Goal: Task Accomplishment & Management: Manage account settings

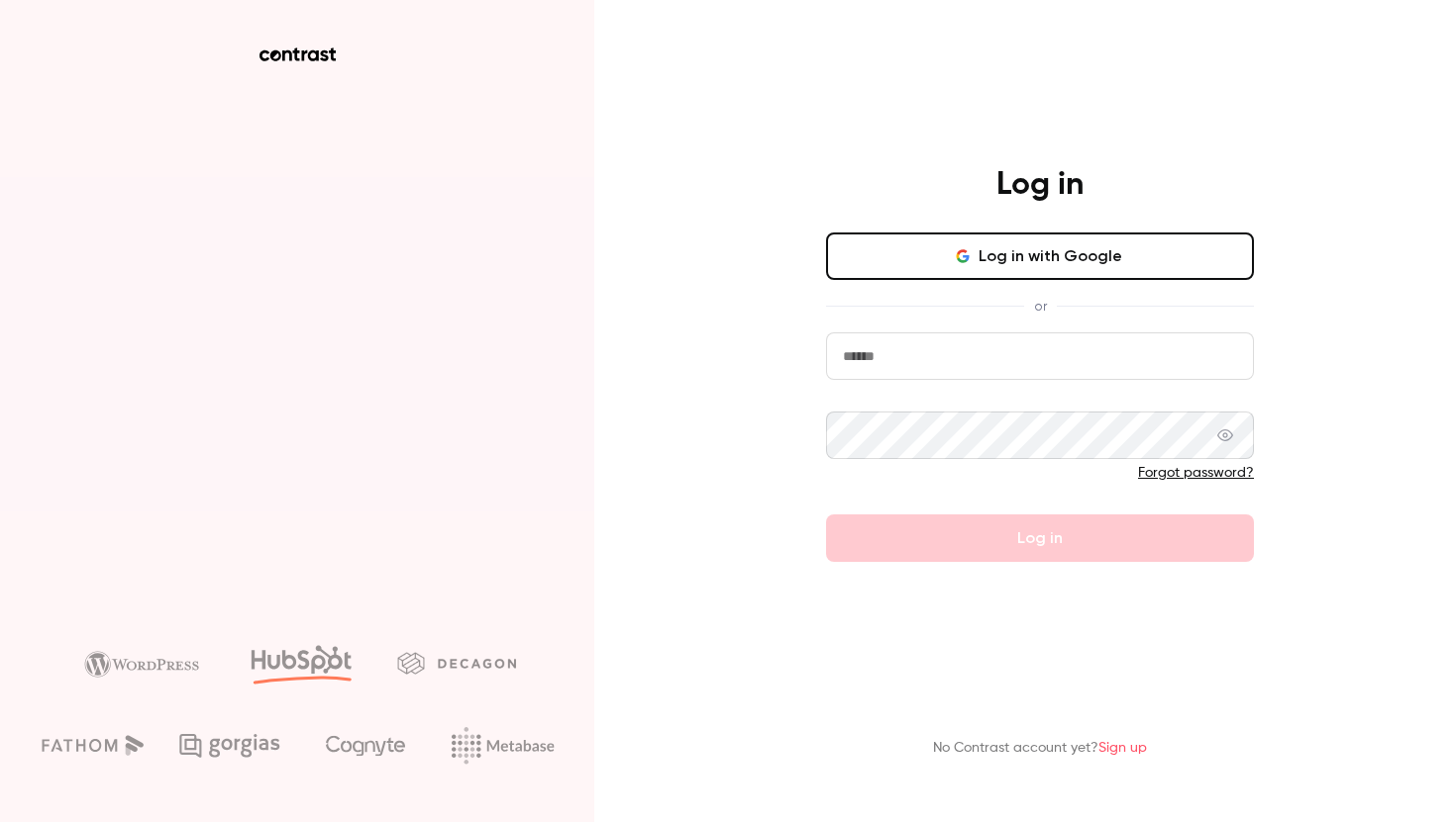
click at [1088, 261] on button "Log in with Google" at bounding box center [1039, 256] width 428 height 48
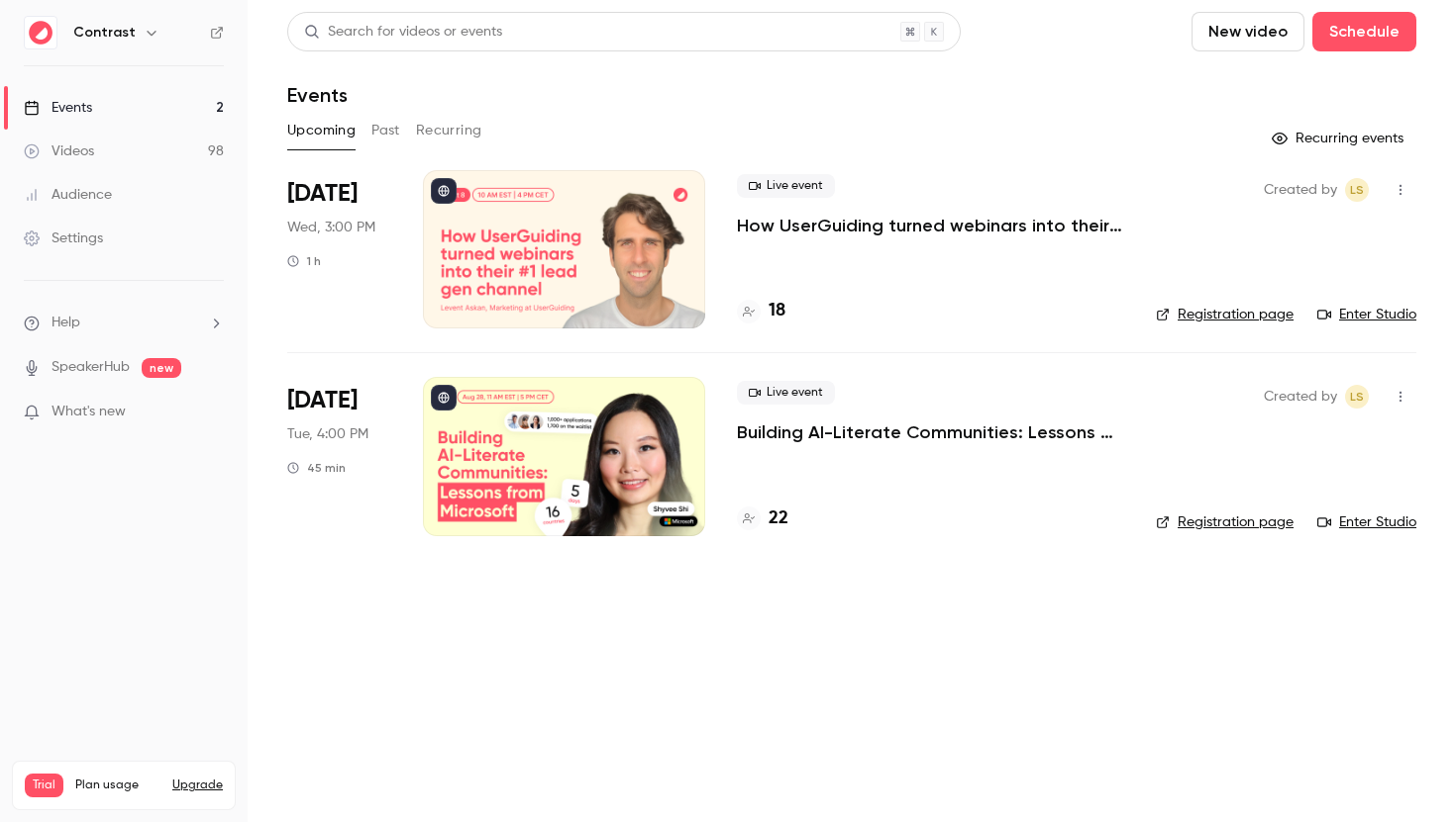
click at [995, 223] on p "How UserGuiding turned webinars into their #1 lead gen channel" at bounding box center [930, 226] width 387 height 24
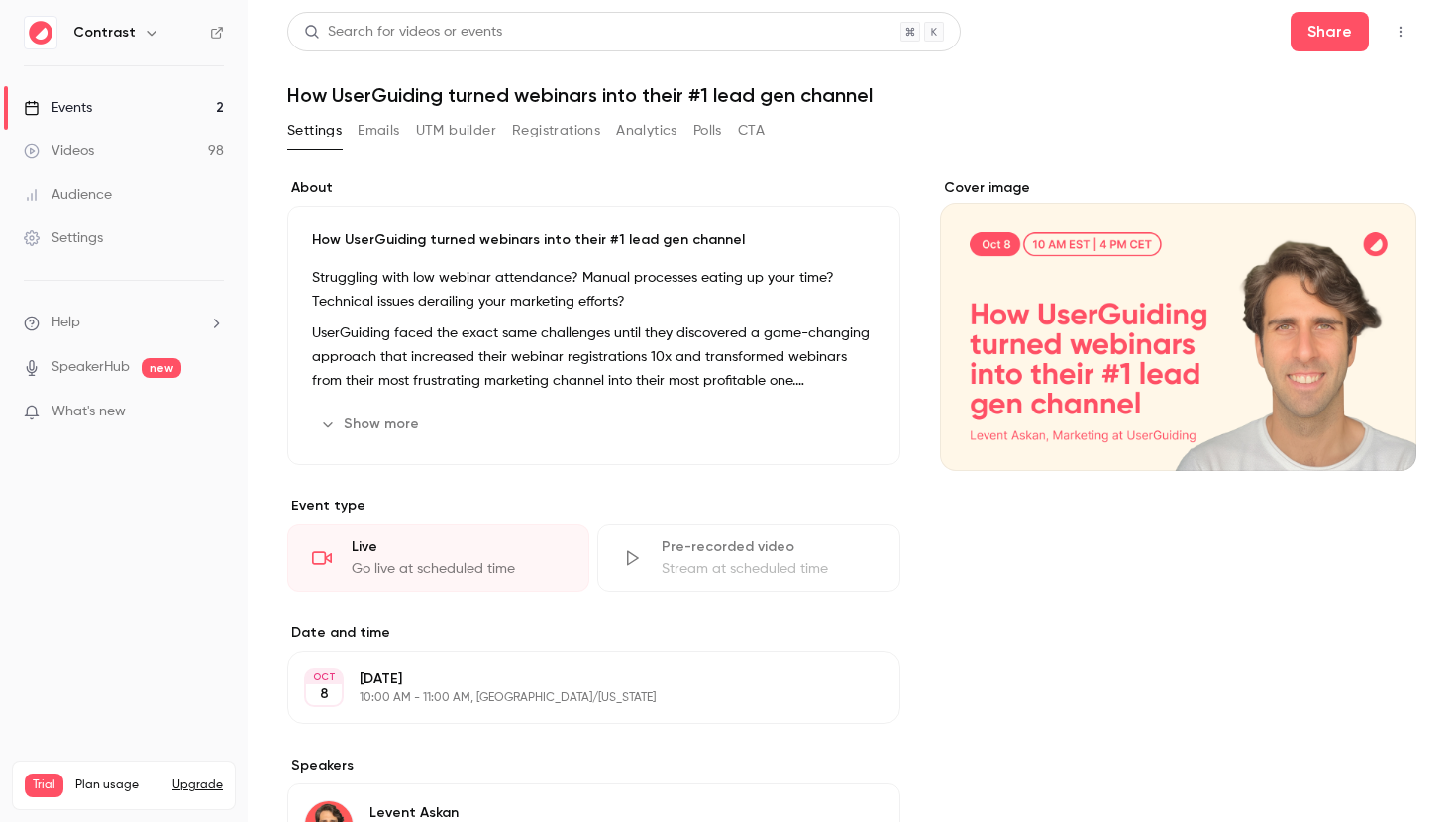
click at [742, 690] on div "[DATE] 10:00 AM - 11:00 AM, [GEOGRAPHIC_DATA]/[US_STATE]" at bounding box center [577, 688] width 436 height 38
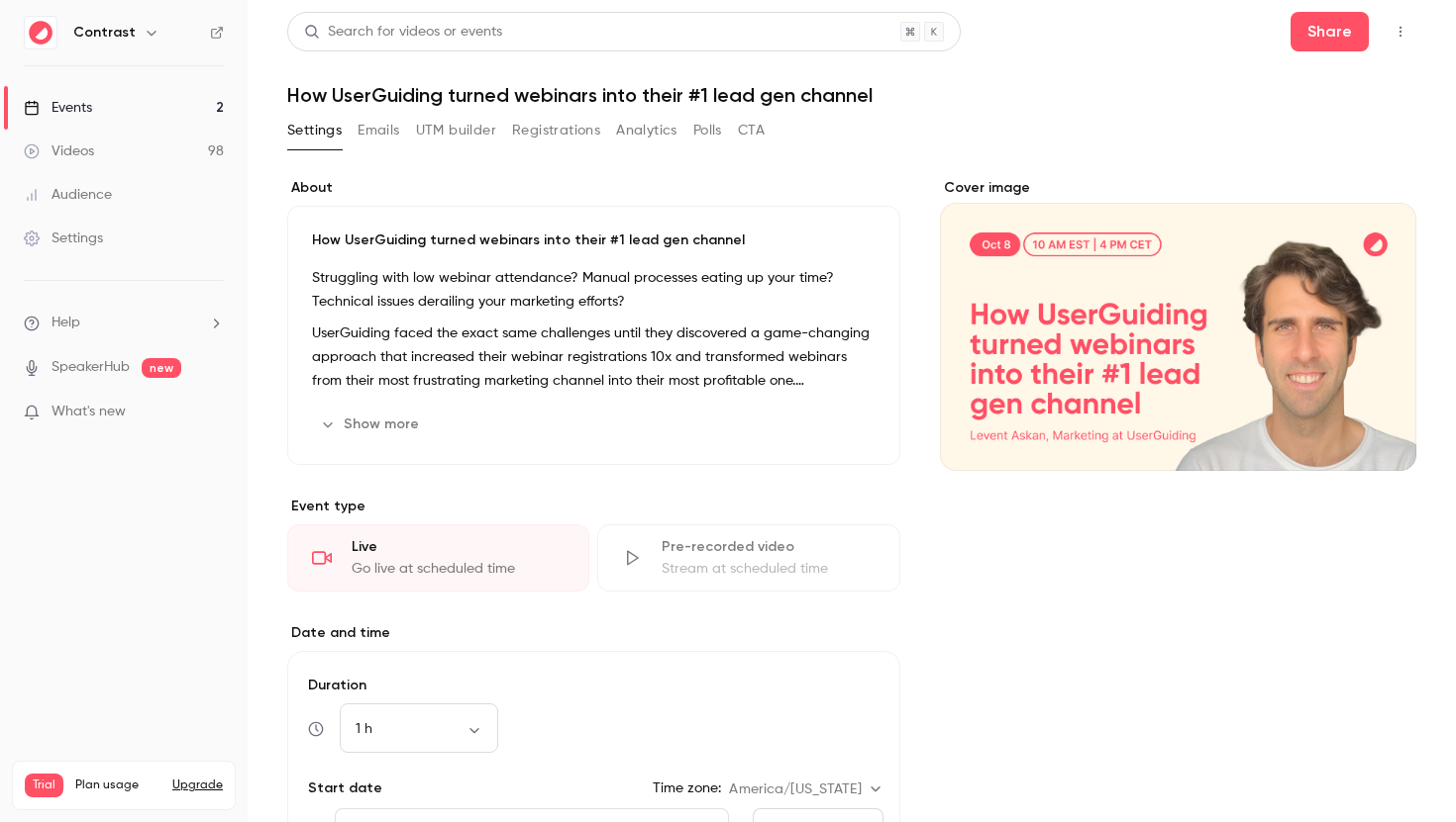
scroll to position [388, 0]
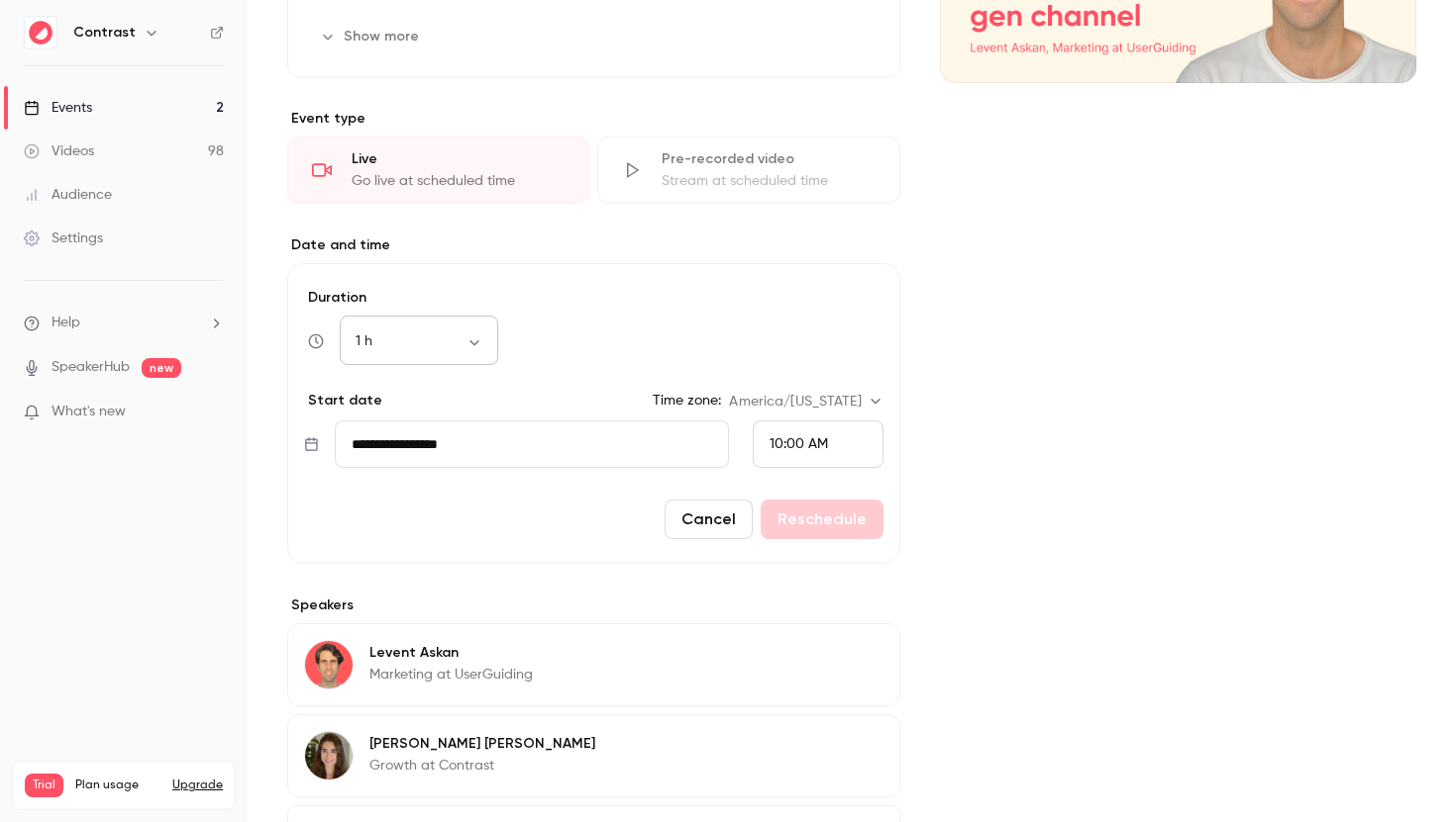
click at [480, 344] on body "Contrast Events 2 Videos 98 Audience Settings Help SpeakerHub new What's new Tr…" at bounding box center [728, 411] width 1456 height 822
click at [1162, 299] on div at bounding box center [728, 411] width 1456 height 822
